Goal: Transaction & Acquisition: Purchase product/service

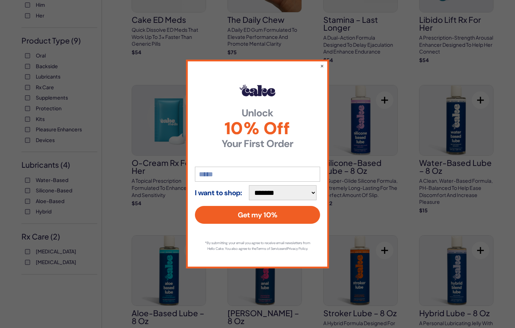
scroll to position [71, 0]
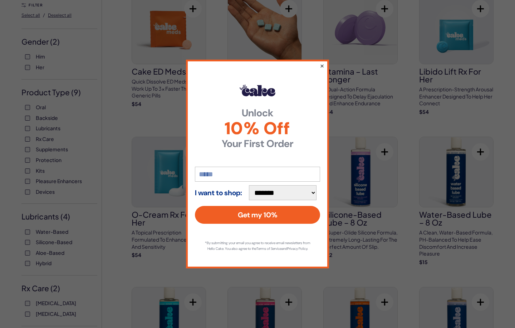
click at [323, 64] on button "×" at bounding box center [321, 65] width 5 height 9
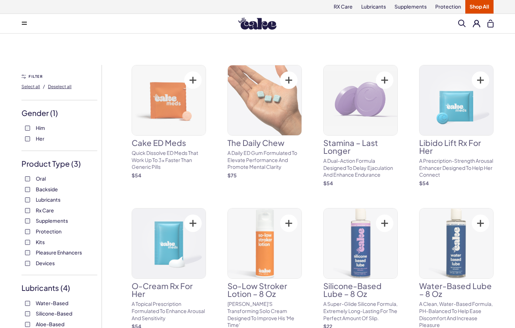
click at [24, 242] on div "Oral Backside Lubricants Rx Care Supplements Protection Kits Pleasure Enhancers…" at bounding box center [59, 220] width 76 height 91
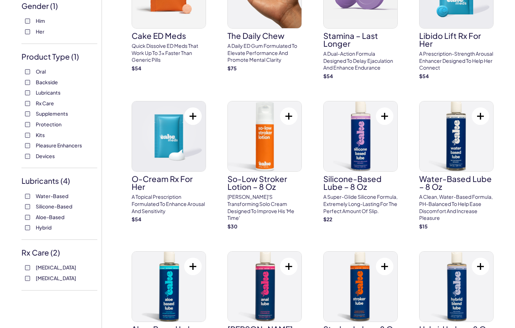
click at [28, 199] on label "Water-Based" at bounding box center [59, 196] width 69 height 7
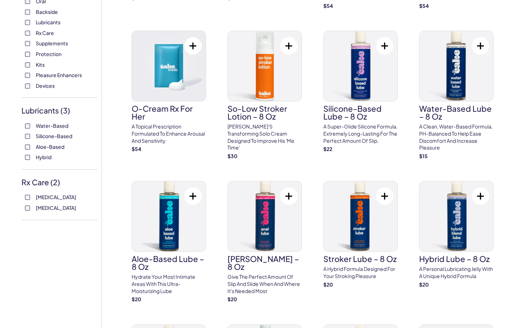
scroll to position [179, 0]
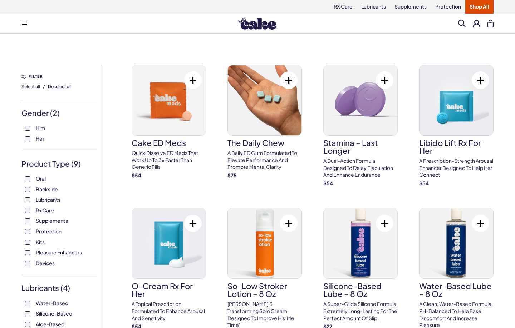
click at [63, 86] on span "Deselect all" at bounding box center [60, 86] width 24 height 5
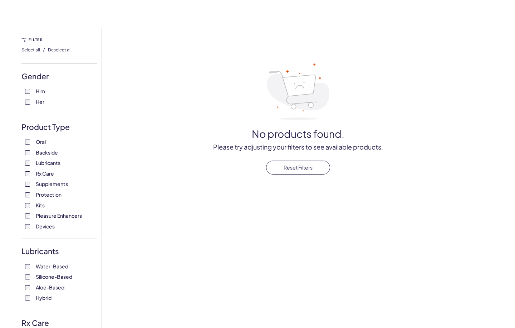
scroll to position [71, 0]
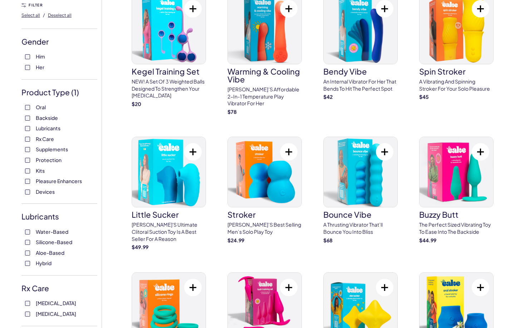
scroll to position [36, 0]
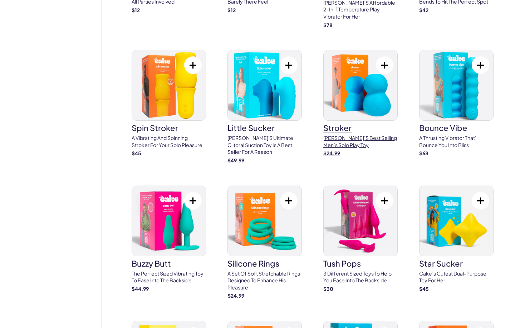
scroll to position [1322, 0]
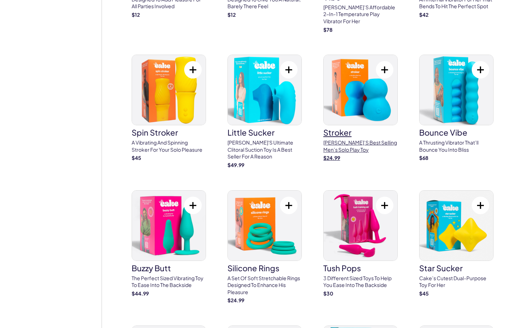
click at [354, 87] on img at bounding box center [360, 90] width 74 height 70
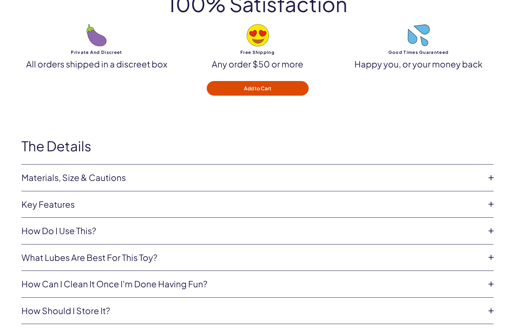
scroll to position [2287, 0]
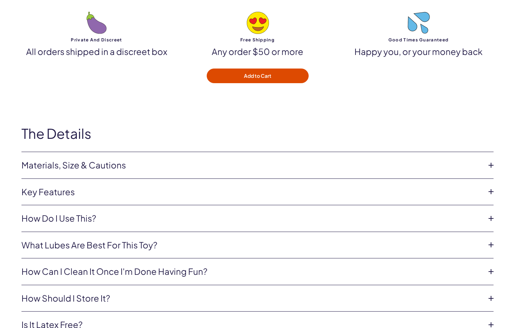
click at [93, 54] on p "All orders shipped in a discreet box" at bounding box center [96, 52] width 150 height 12
click at [94, 35] on div "Private and discreet All orders shipped in a discreet box" at bounding box center [96, 35] width 150 height 46
click at [94, 28] on img at bounding box center [96, 23] width 20 height 22
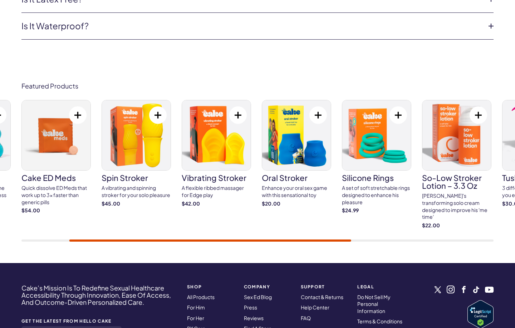
scroll to position [2609, 0]
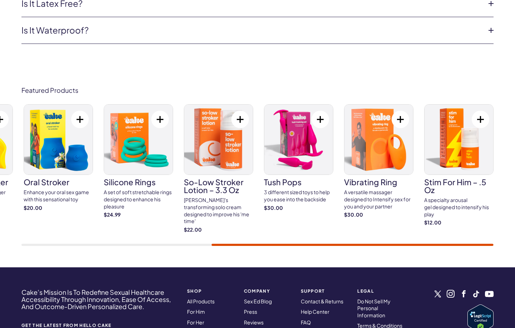
click at [479, 244] on div at bounding box center [257, 245] width 472 height 2
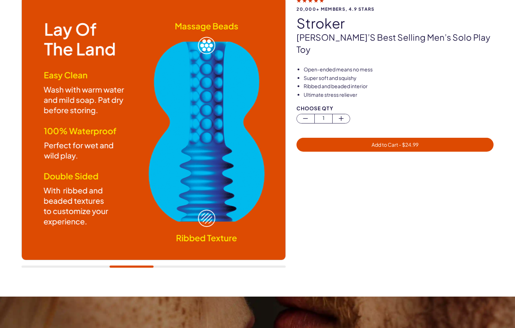
scroll to position [0, 0]
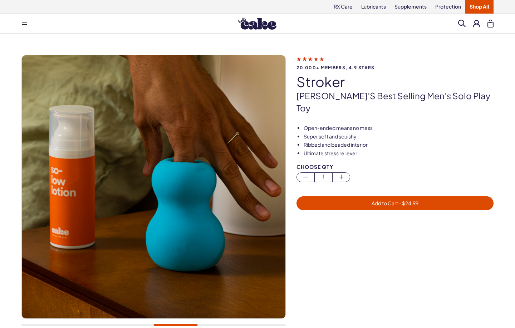
click at [256, 22] on img at bounding box center [257, 24] width 38 height 12
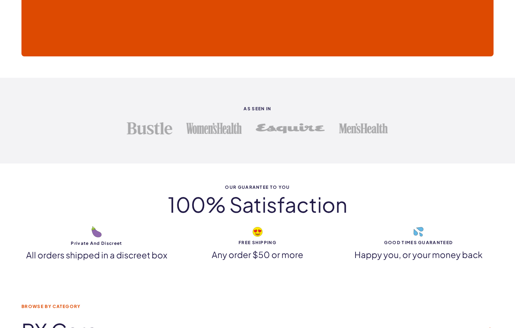
scroll to position [1858, 0]
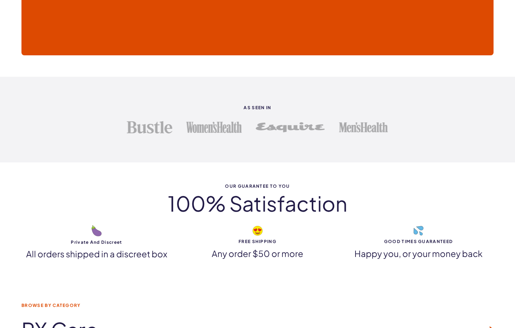
click at [96, 237] on div "Private and discreet All orders shipped in a discreet box" at bounding box center [96, 242] width 150 height 36
click at [120, 254] on p "All orders shipped in a discreet box" at bounding box center [96, 254] width 150 height 12
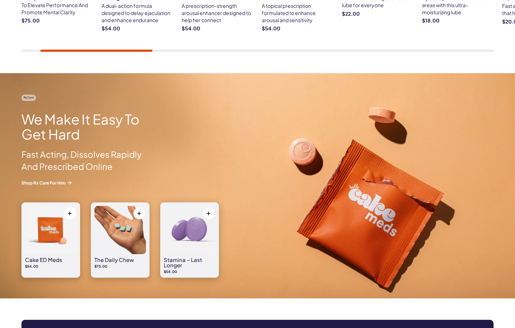
scroll to position [0, 0]
